Goal: Book appointment/travel/reservation

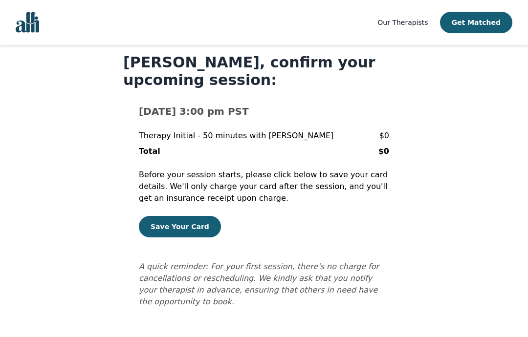
scroll to position [22, 0]
click at [156, 235] on button "Save Your Card" at bounding box center [180, 227] width 82 height 22
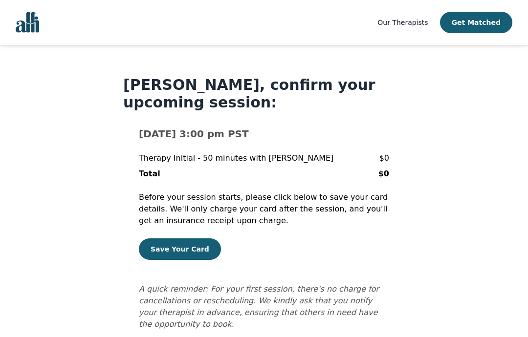
click at [464, 20] on button "Get Matched" at bounding box center [476, 23] width 72 height 22
